Goal: Communication & Community: Answer question/provide support

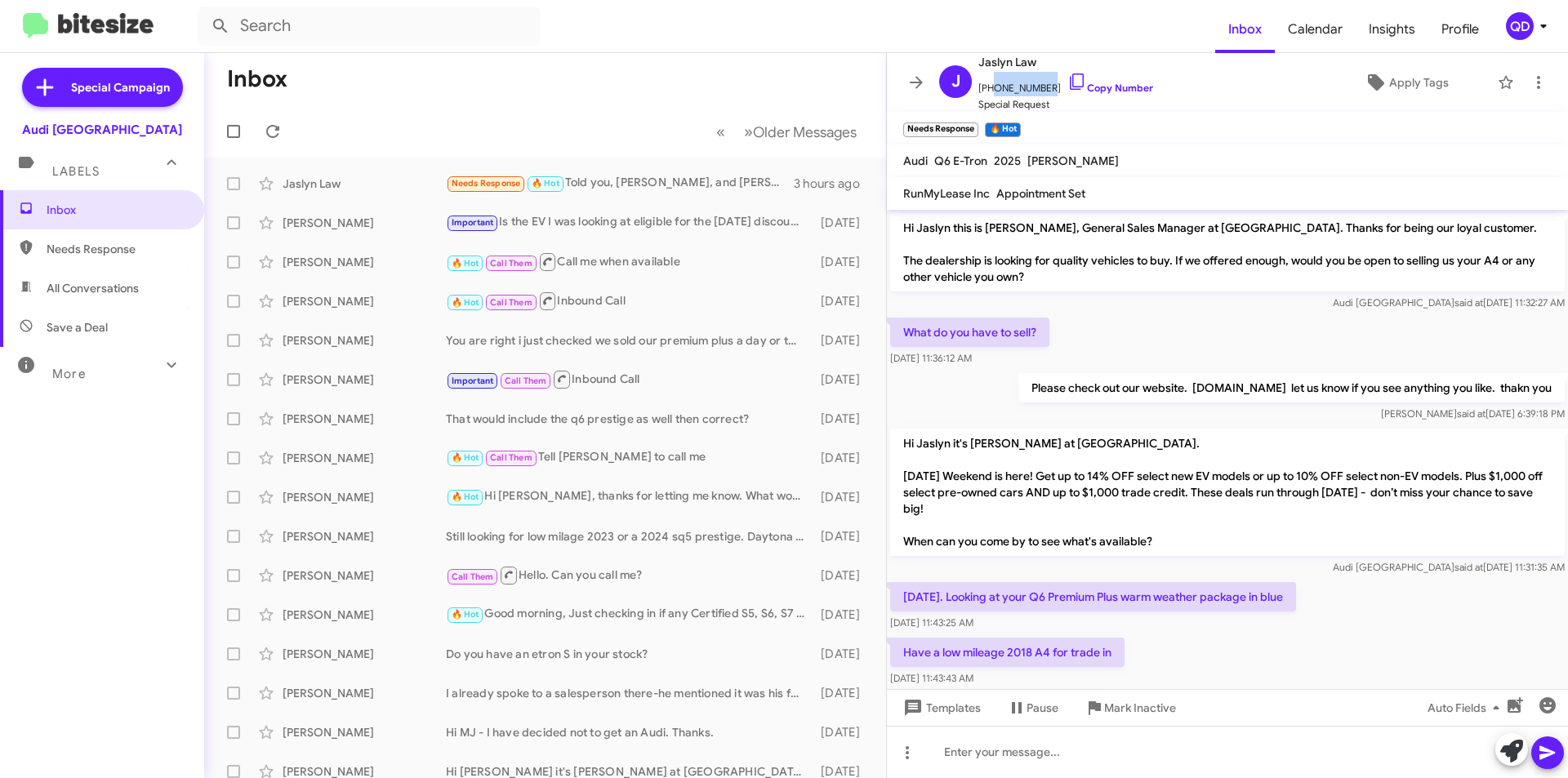
scroll to position [161, 0]
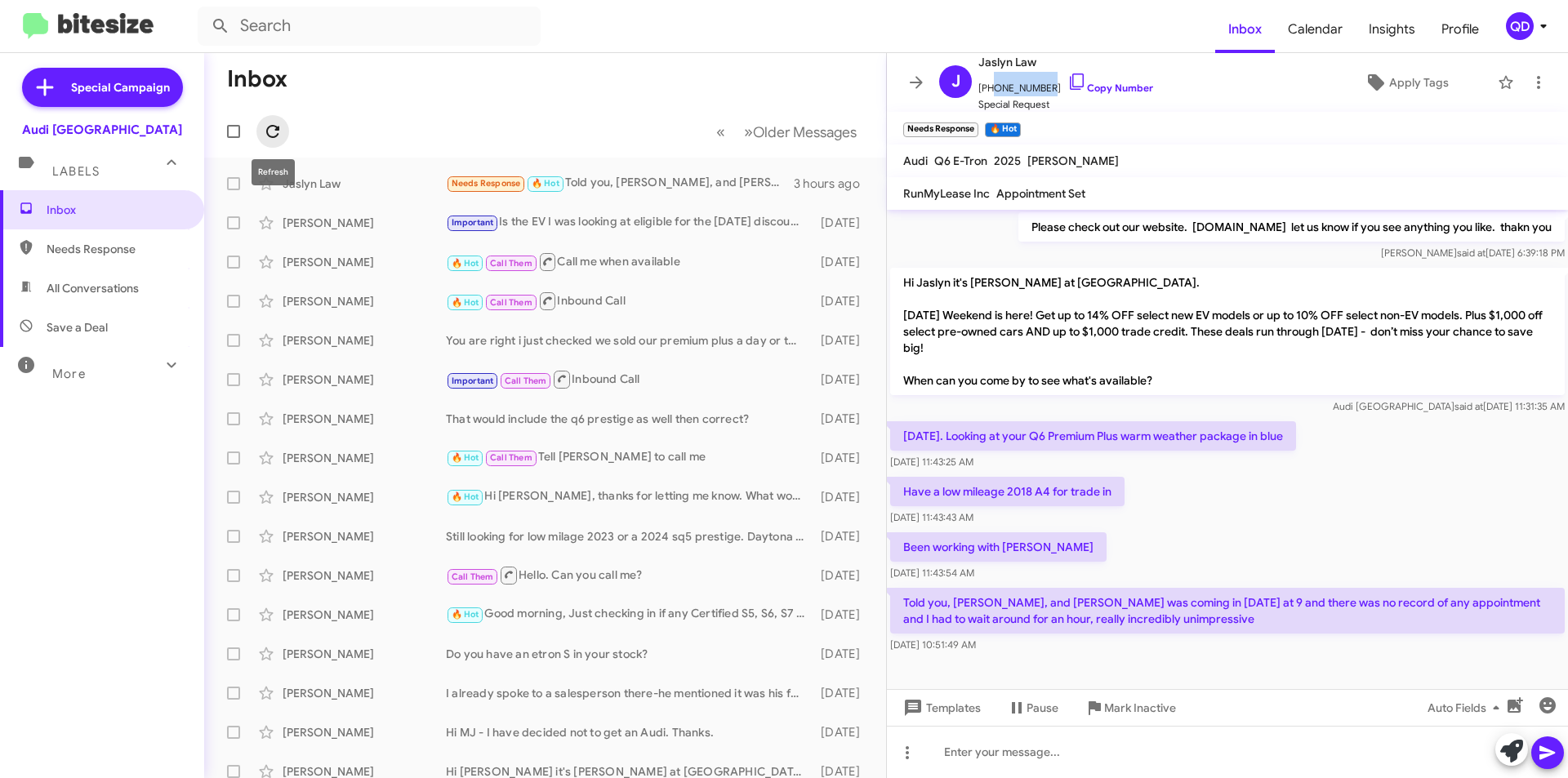
click at [282, 130] on span at bounding box center [272, 131] width 33 height 19
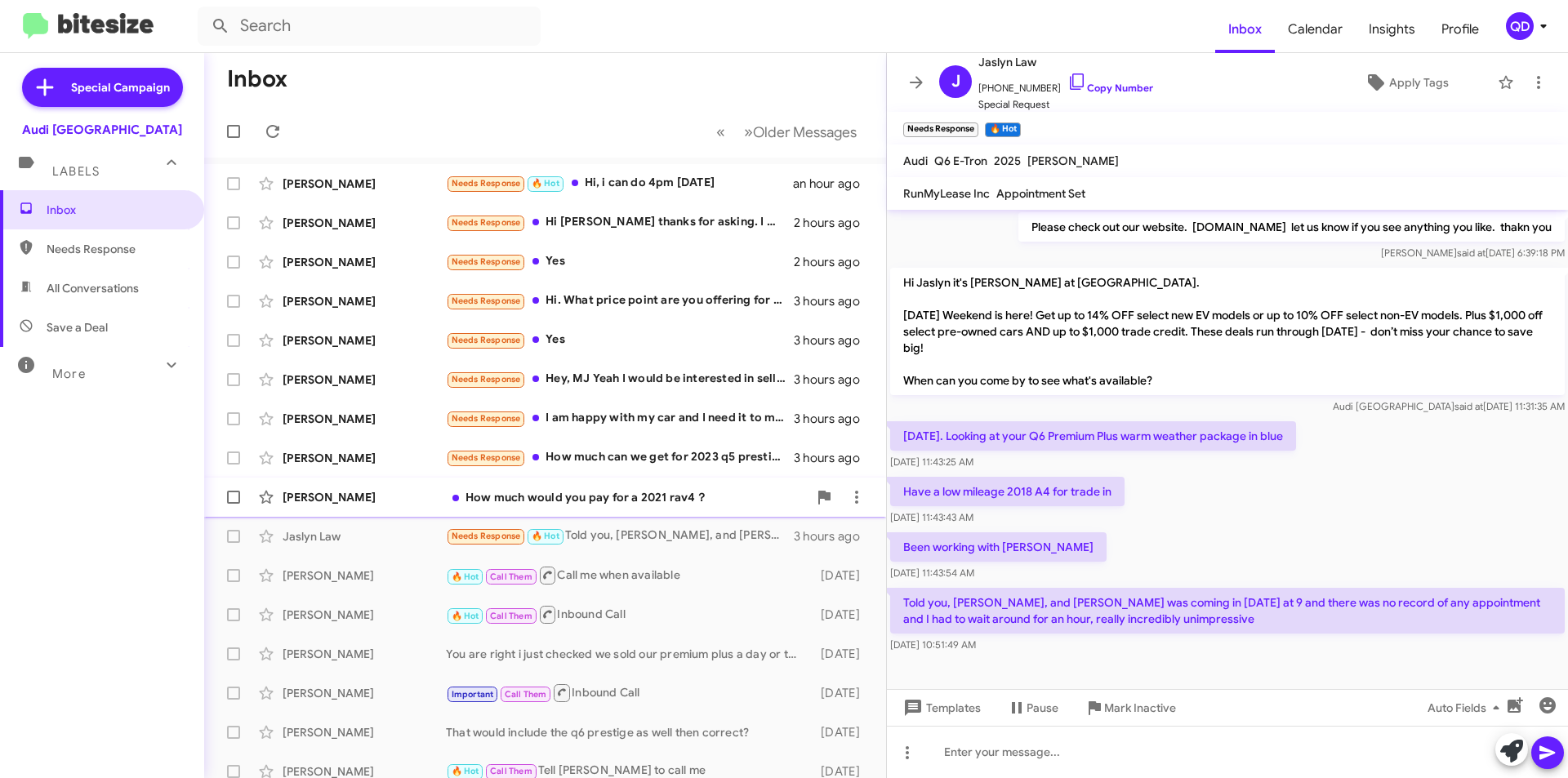
click at [622, 508] on div "[PERSON_NAME] How much would you pay for a 2021 rav4？ 3 hours ago" at bounding box center [544, 497] width 655 height 33
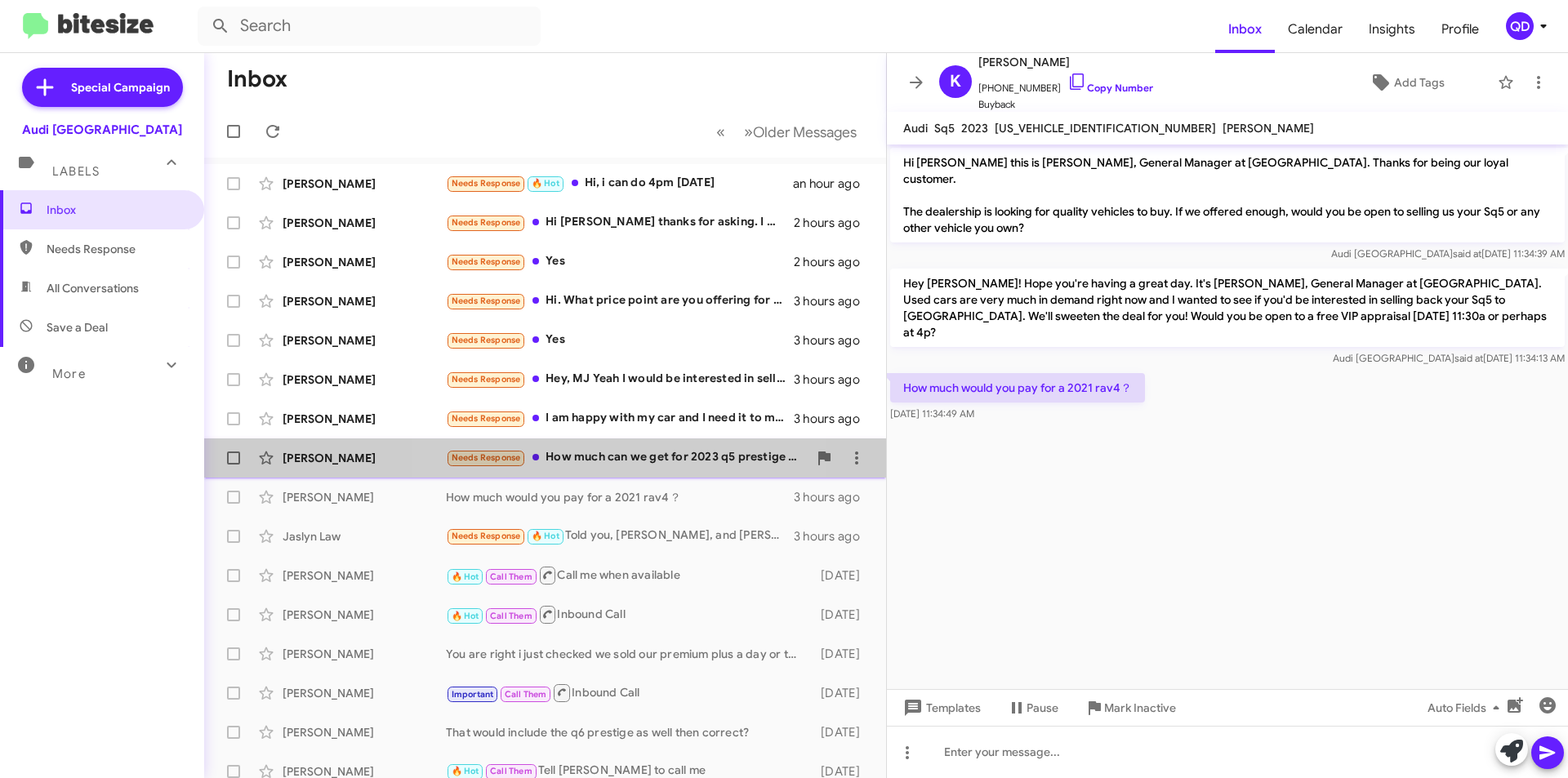
click at [600, 456] on div "Needs Response How much can we get for 2023 q5 prestige 10k miles? Just asking" at bounding box center [627, 457] width 362 height 18
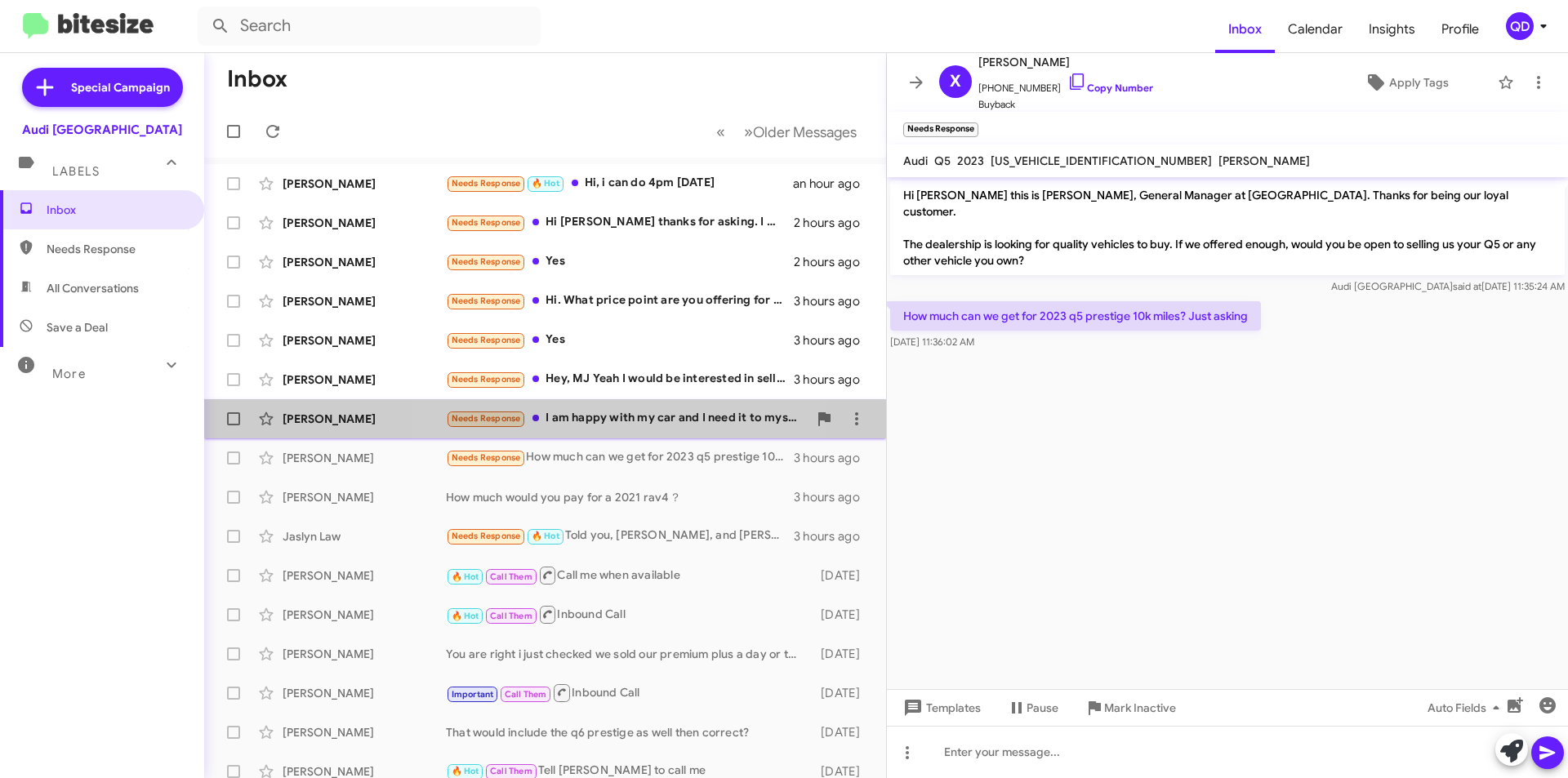
click at [605, 421] on div "Needs Response I am happy with my car and I need it to myself. Thanks." at bounding box center [627, 419] width 362 height 18
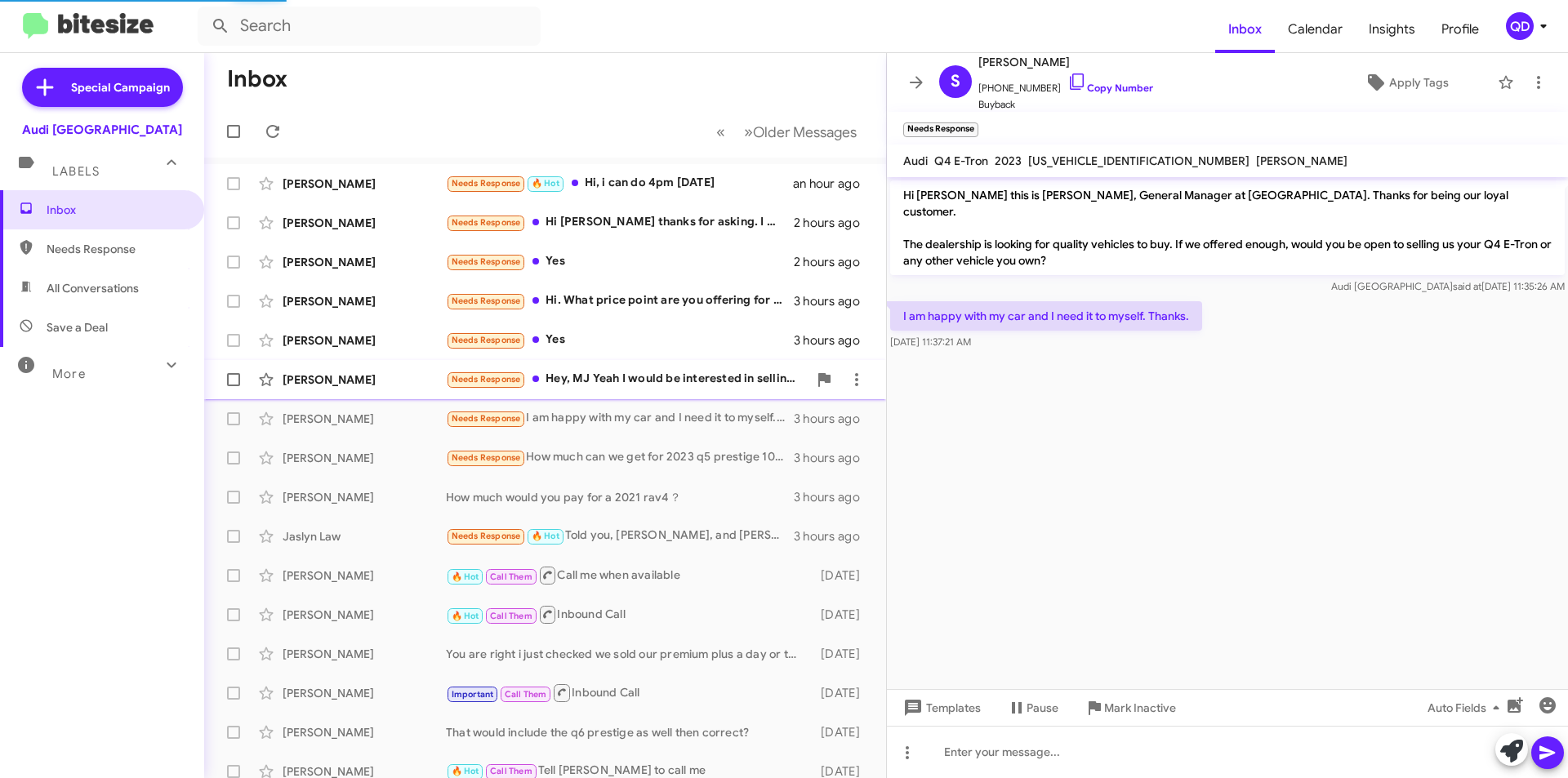
click at [615, 392] on div "[PERSON_NAME] Needs Response Hey, MJ Yeah I would be interested in selling the …" at bounding box center [544, 379] width 655 height 33
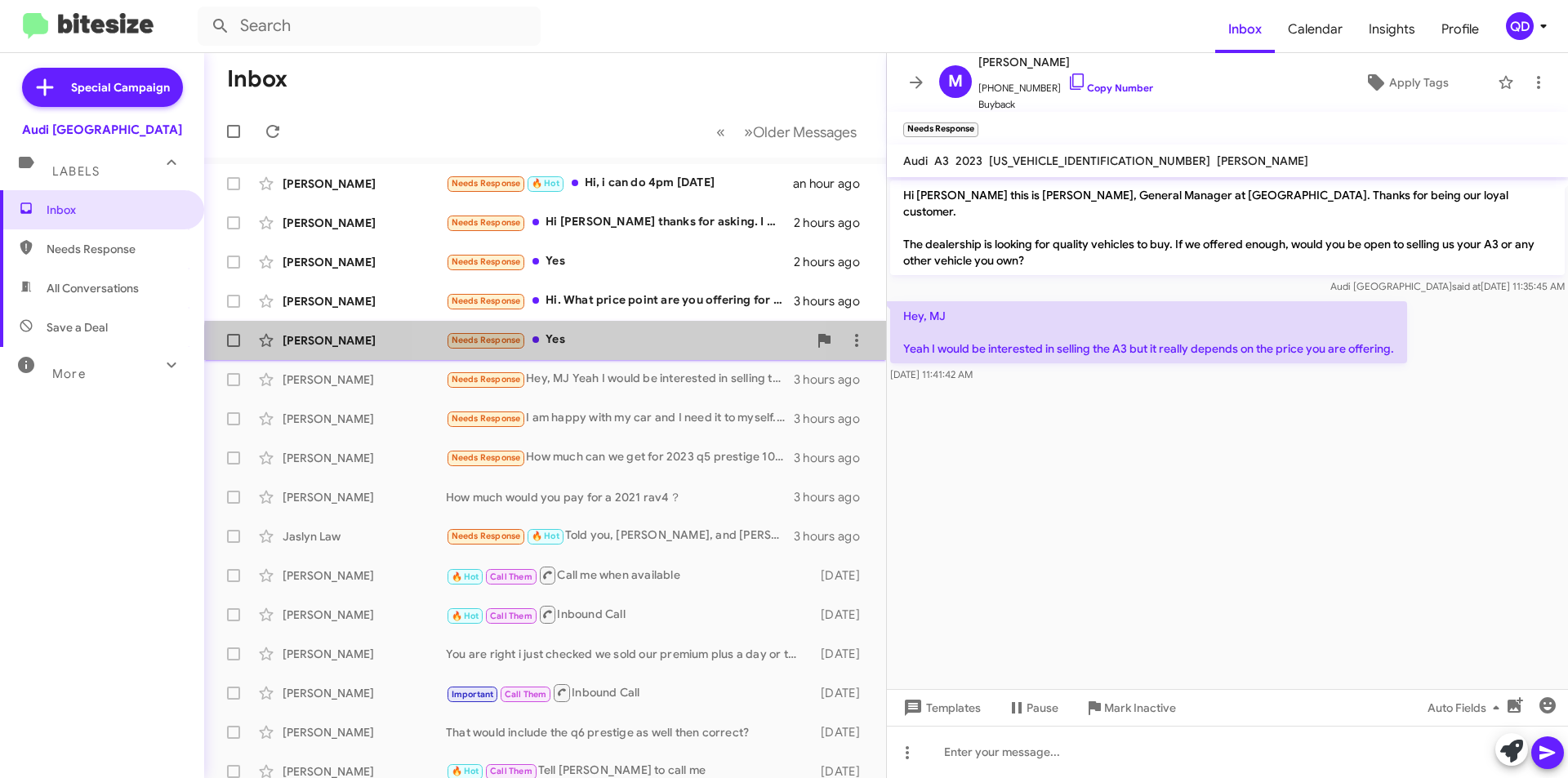
click at [630, 352] on div "[PERSON_NAME] Needs Response Yes 3 hours ago" at bounding box center [544, 340] width 655 height 33
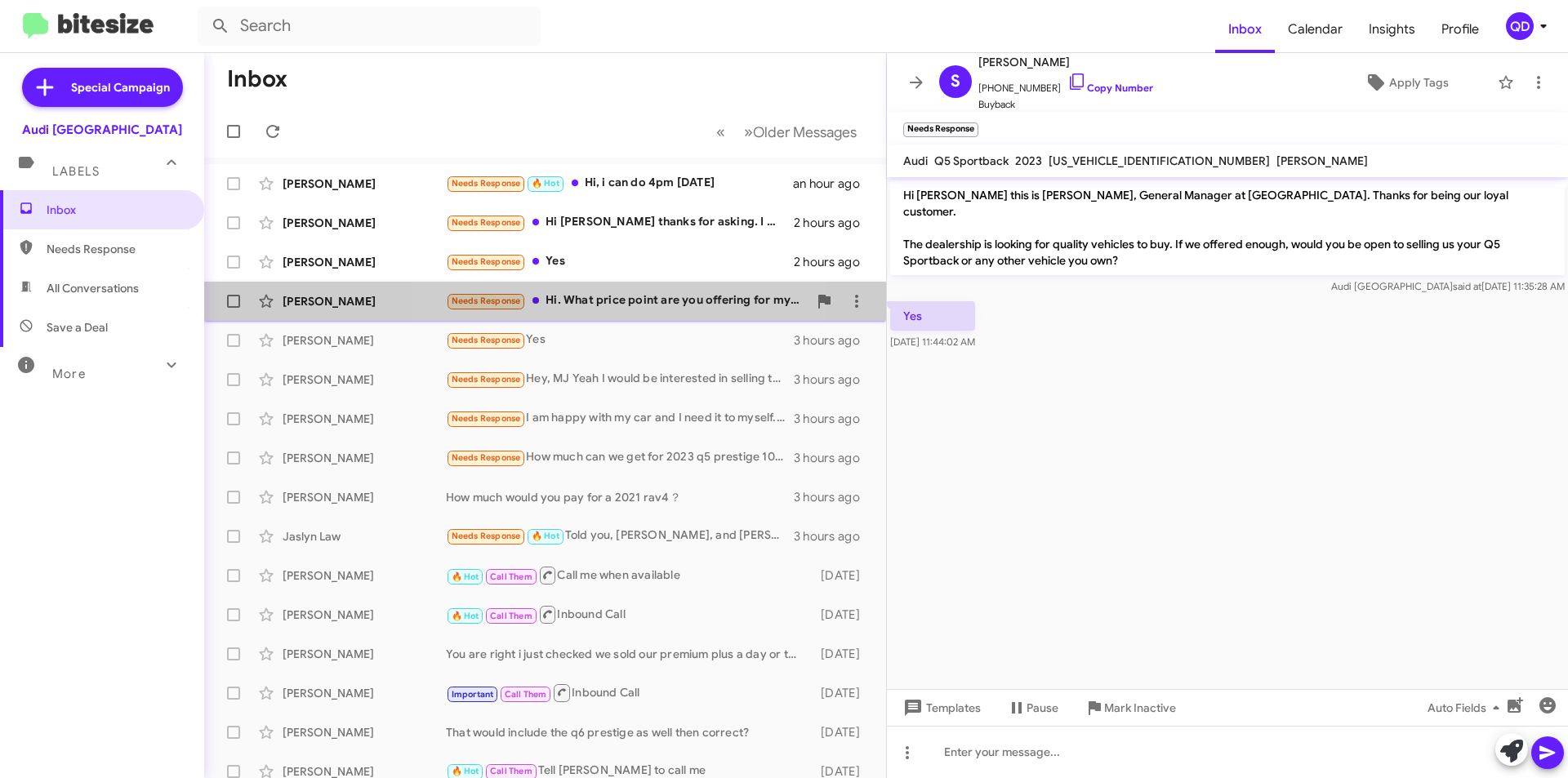
click at [638, 302] on div "Needs Response Hi. What price point are you offering for my 2020 Q5e?" at bounding box center [627, 301] width 362 height 18
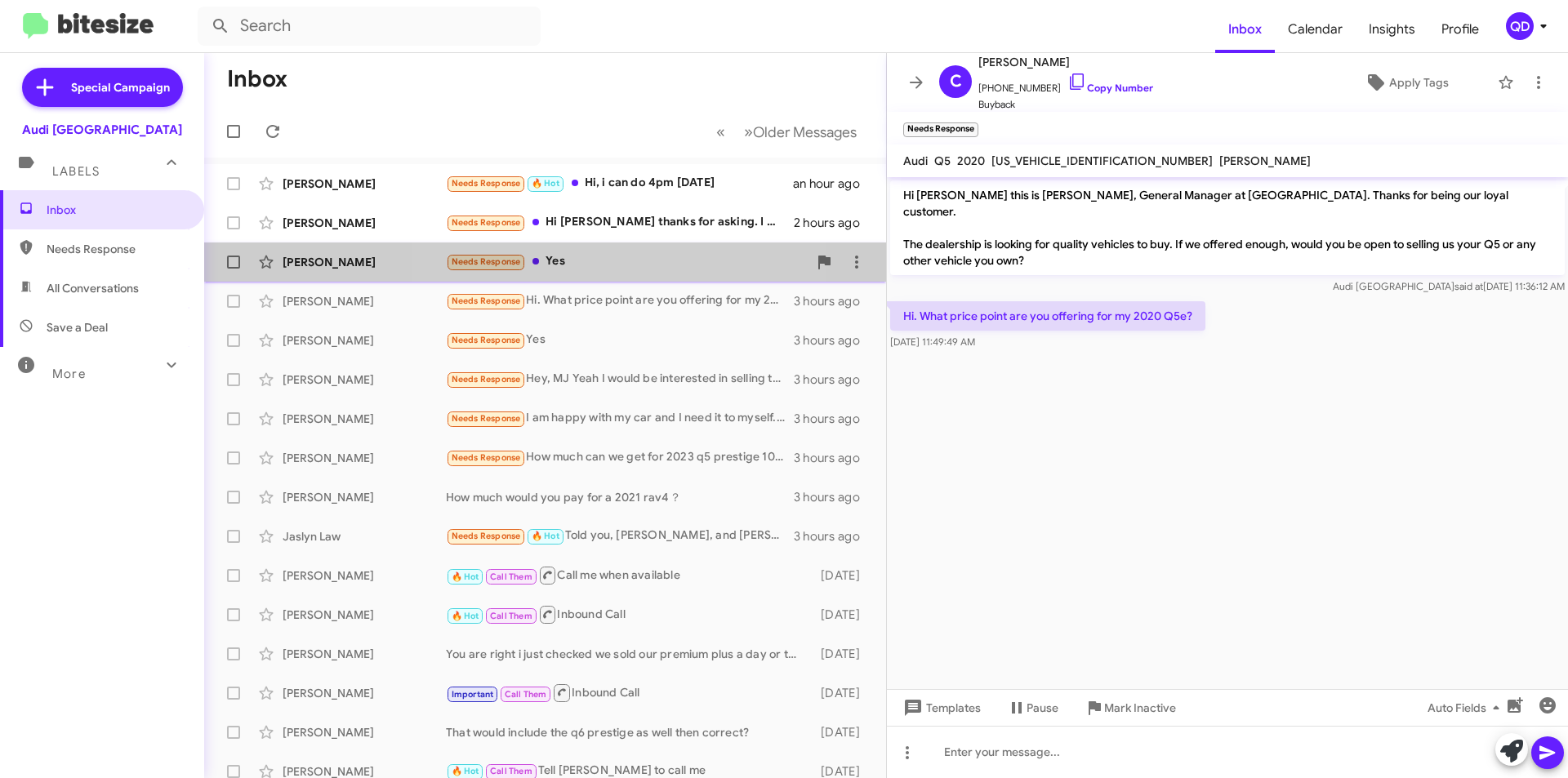
click at [636, 265] on div "Needs Response Yes" at bounding box center [627, 261] width 362 height 18
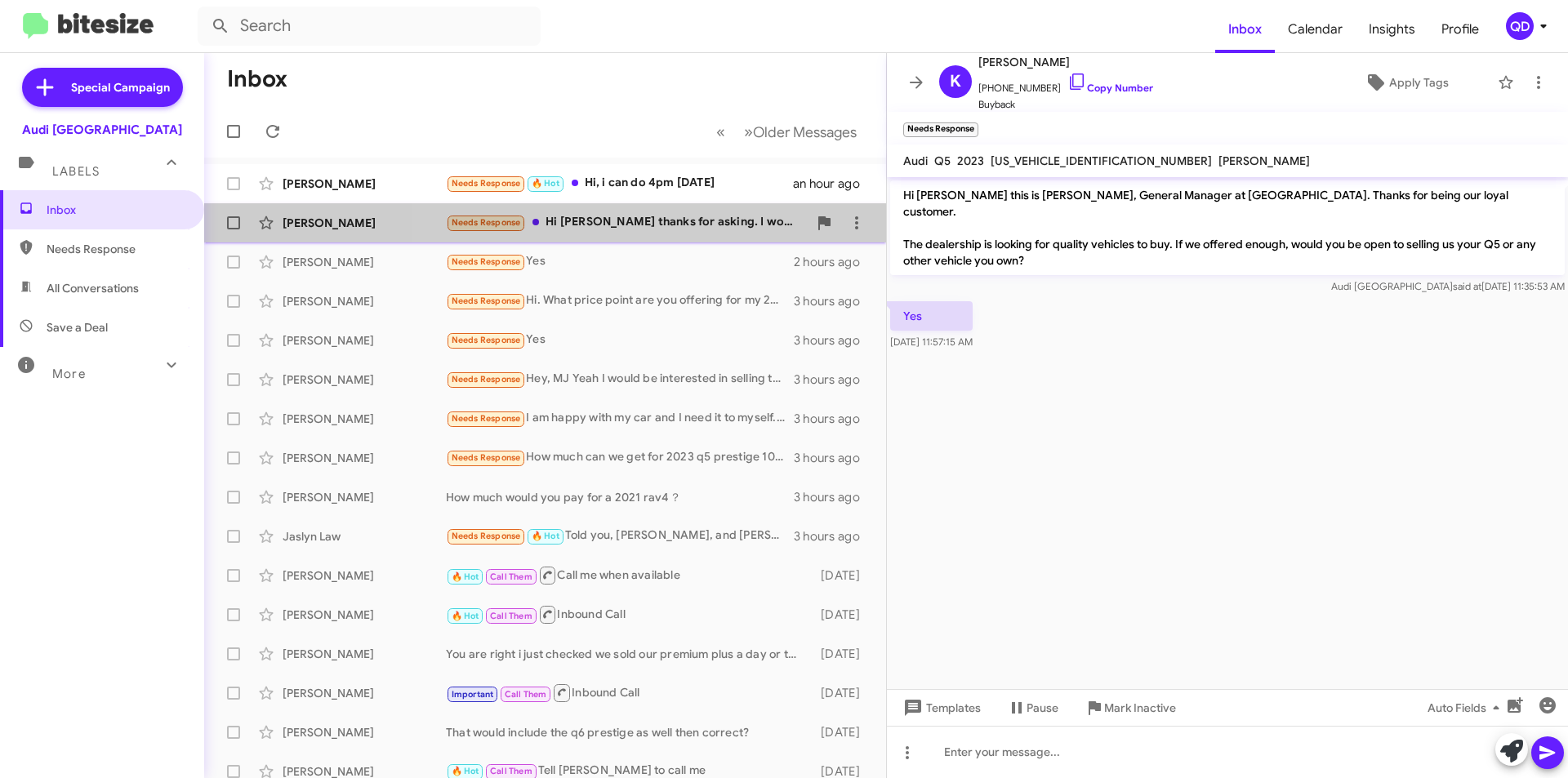
click at [666, 220] on div "Needs Response Hi [PERSON_NAME] thanks for asking. I wouldn't mind a free appra…" at bounding box center [627, 223] width 362 height 18
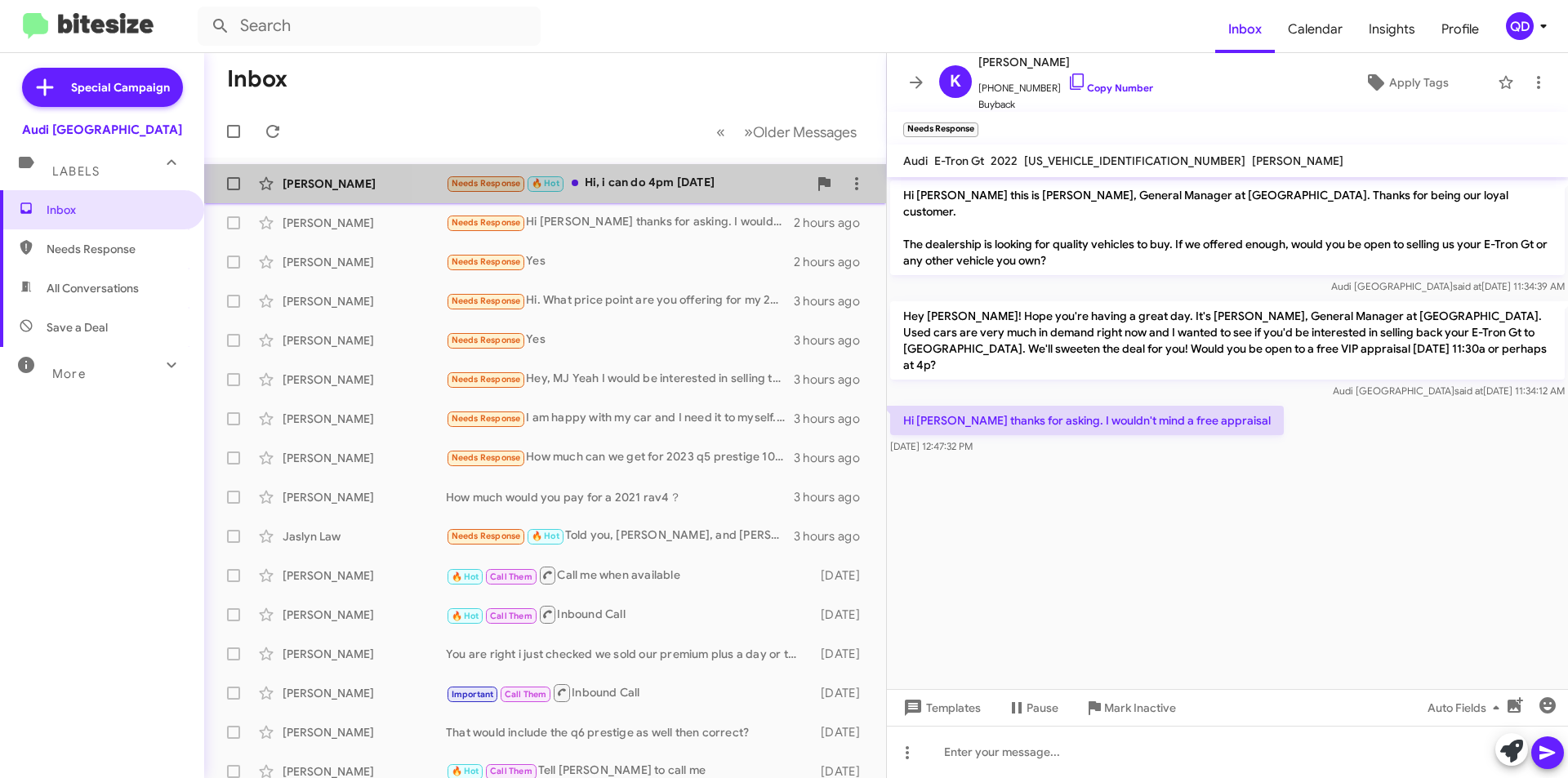
click at [659, 182] on div "Needs Response 🔥 Hot Hi, i can do 4pm [DATE]" at bounding box center [627, 183] width 362 height 18
